Goal: Task Accomplishment & Management: Manage account settings

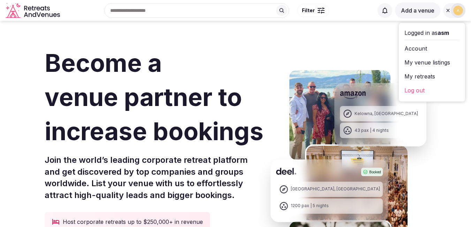
click at [239, 51] on h1 "Become a venue partner to increase bookings" at bounding box center [155, 97] width 221 height 103
click at [48, 15] on icon "Retreats and Venues company logo" at bounding box center [34, 11] width 56 height 16
click at [24, 14] on icon "Retreats and Venues company logo" at bounding box center [34, 11] width 56 height 16
click at [323, 39] on div "Booked Kelowna, Canada 43 pax | 4 nights Booked Punta Umbria, Spain 1200 pax | …" at bounding box center [349, 190] width 156 height 317
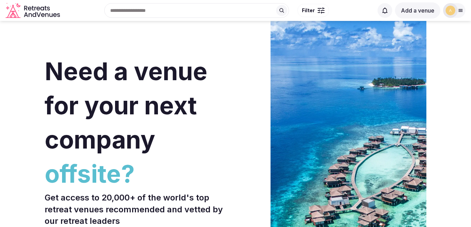
click at [447, 13] on div at bounding box center [451, 10] width 15 height 15
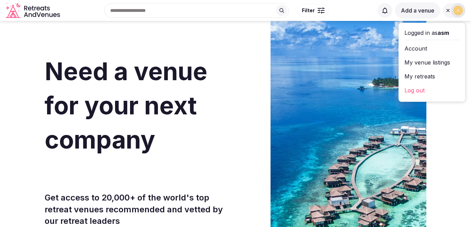
click at [436, 45] on link "Account" at bounding box center [432, 48] width 55 height 11
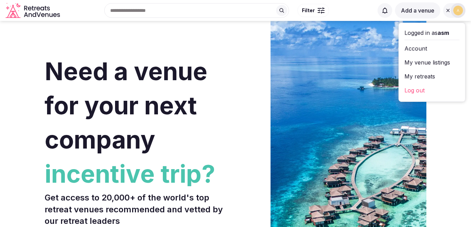
click at [418, 46] on link "Account" at bounding box center [432, 48] width 55 height 11
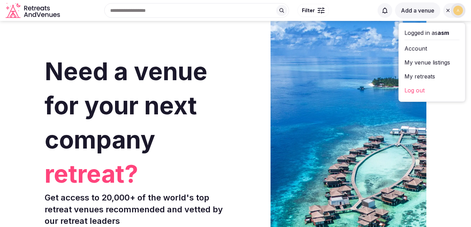
click at [421, 50] on link "Account" at bounding box center [432, 48] width 55 height 11
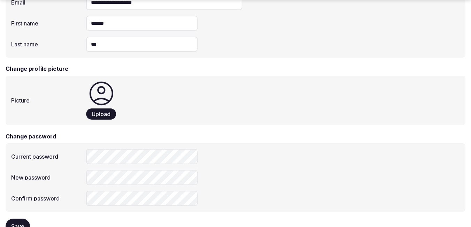
scroll to position [70, 0]
click at [234, 180] on div "New password" at bounding box center [235, 177] width 449 height 15
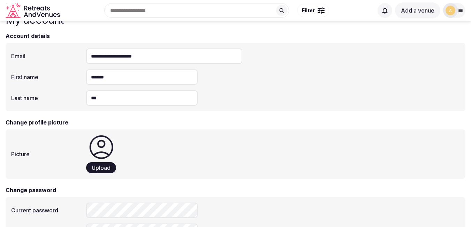
scroll to position [0, 0]
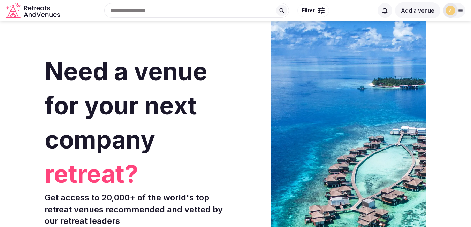
click at [453, 13] on img at bounding box center [451, 11] width 10 height 10
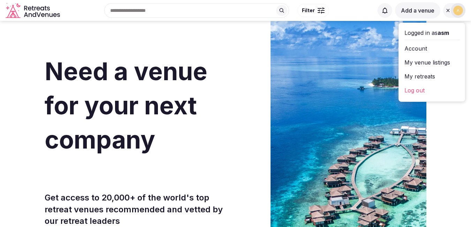
click at [427, 49] on link "Account" at bounding box center [432, 48] width 55 height 11
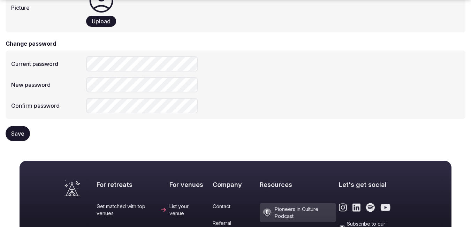
scroll to position [174, 0]
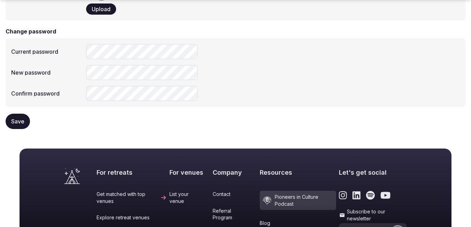
click at [20, 121] on span "Save" at bounding box center [17, 121] width 13 height 7
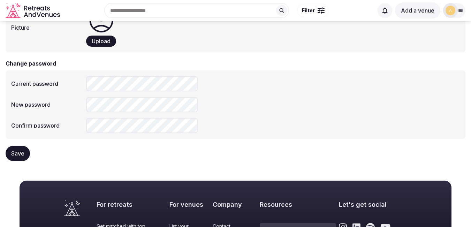
scroll to position [0, 0]
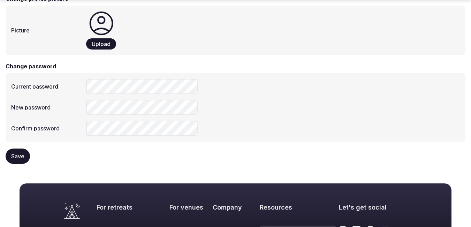
scroll to position [140, 0]
